Goal: Task Accomplishment & Management: Complete application form

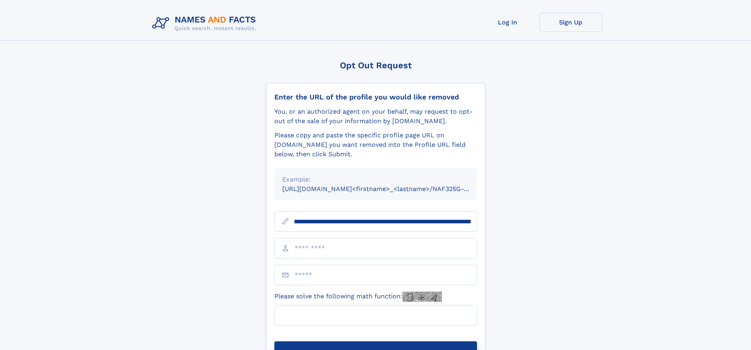
scroll to position [0, 108]
type input "**********"
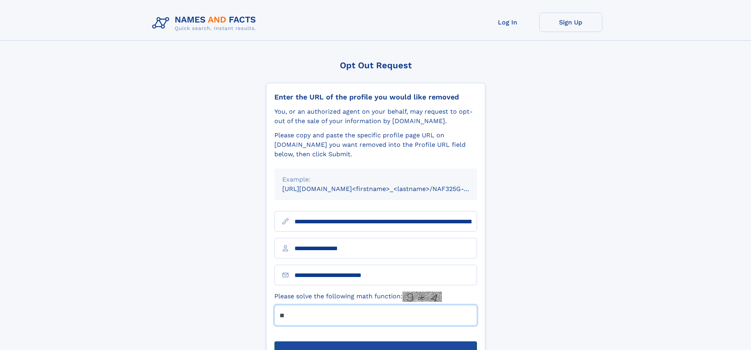
type input "**"
click at [375, 341] on button "Submit Opt Out Request" at bounding box center [375, 353] width 203 height 25
